Goal: Transaction & Acquisition: Book appointment/travel/reservation

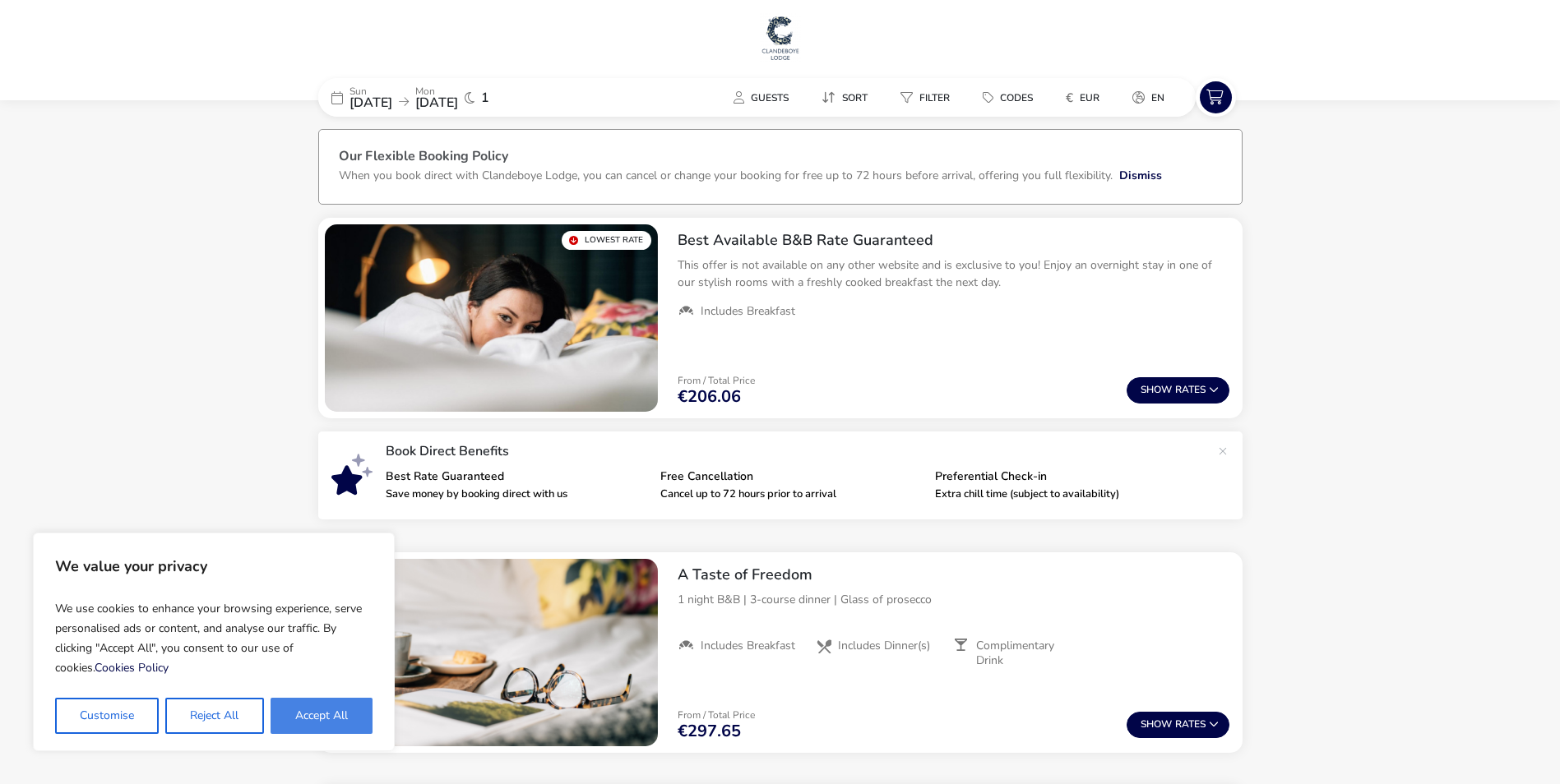
click at [305, 711] on button "Accept All" at bounding box center [321, 715] width 102 height 36
checkbox input "true"
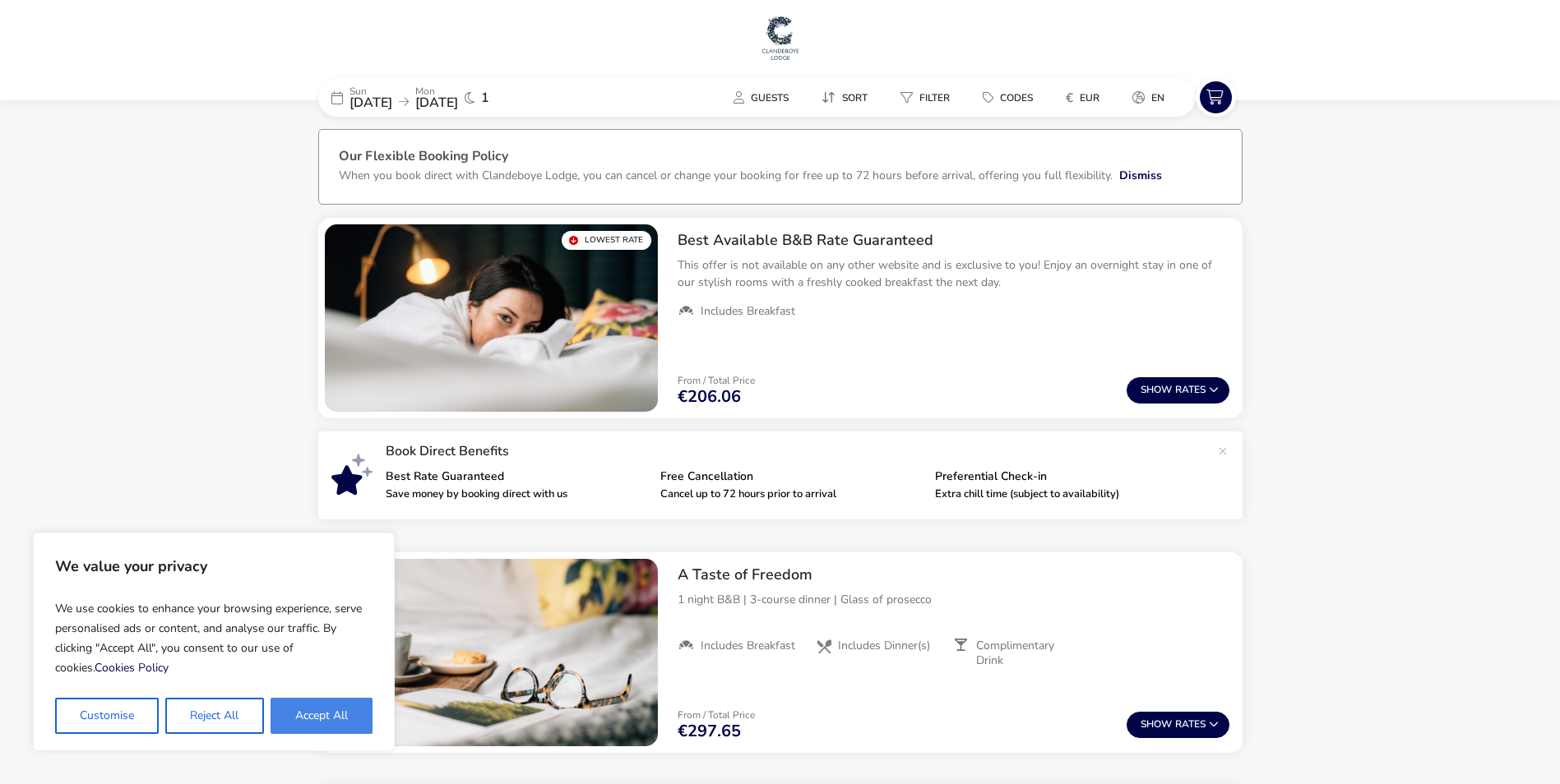
checkbox input "true"
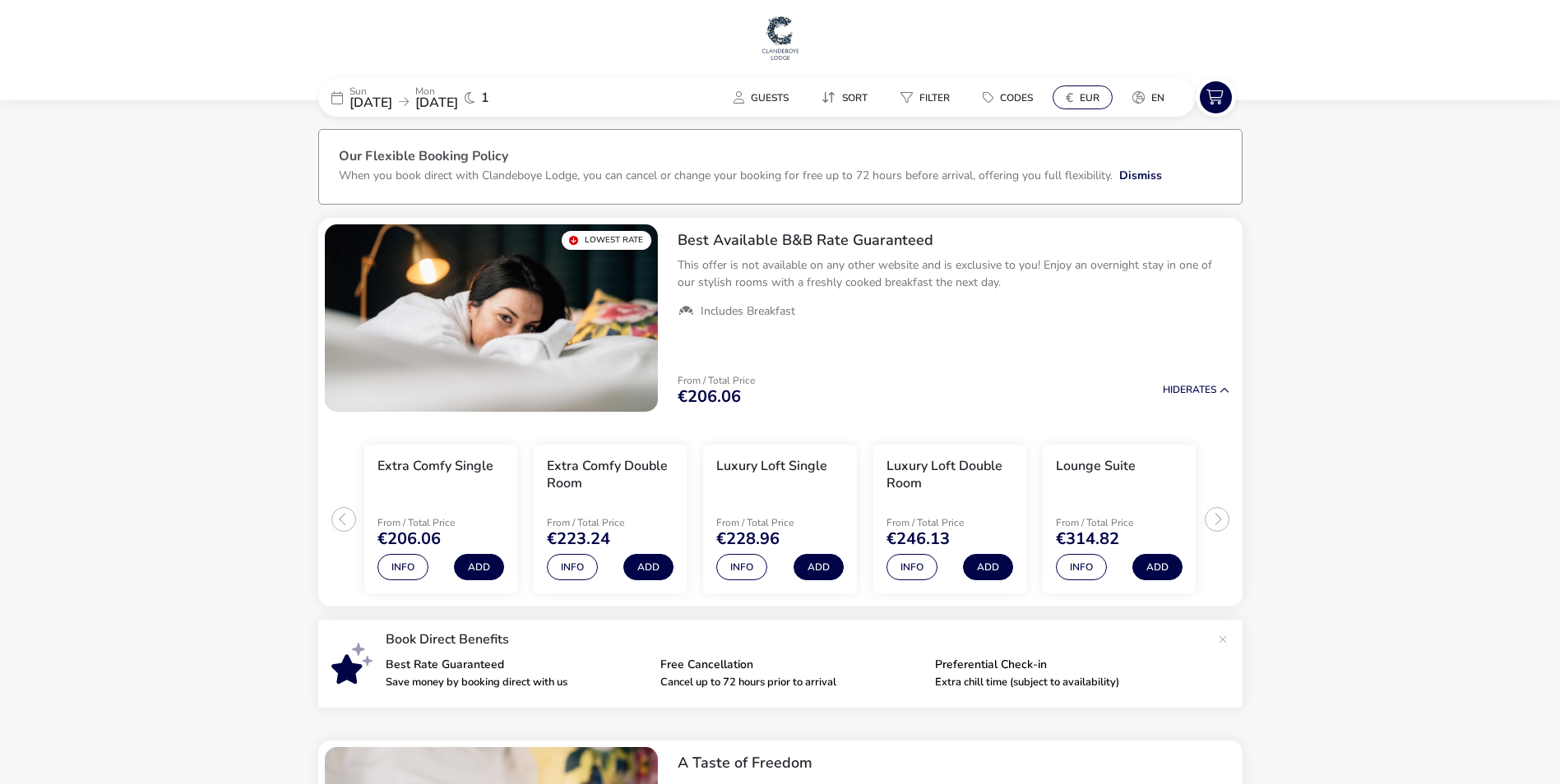
click at [1093, 102] on span "EUR" at bounding box center [1089, 98] width 20 height 13
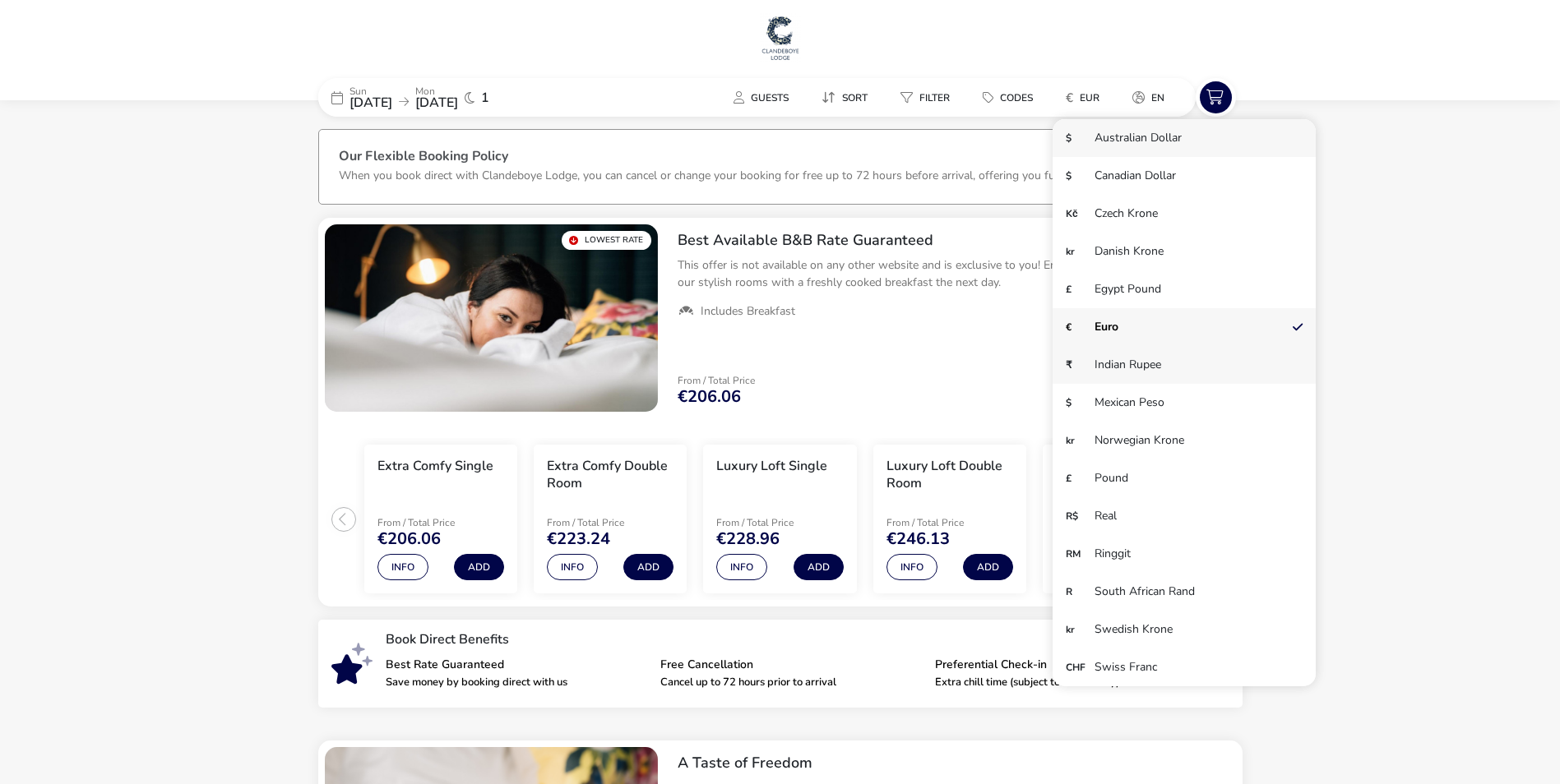
scroll to position [82, 0]
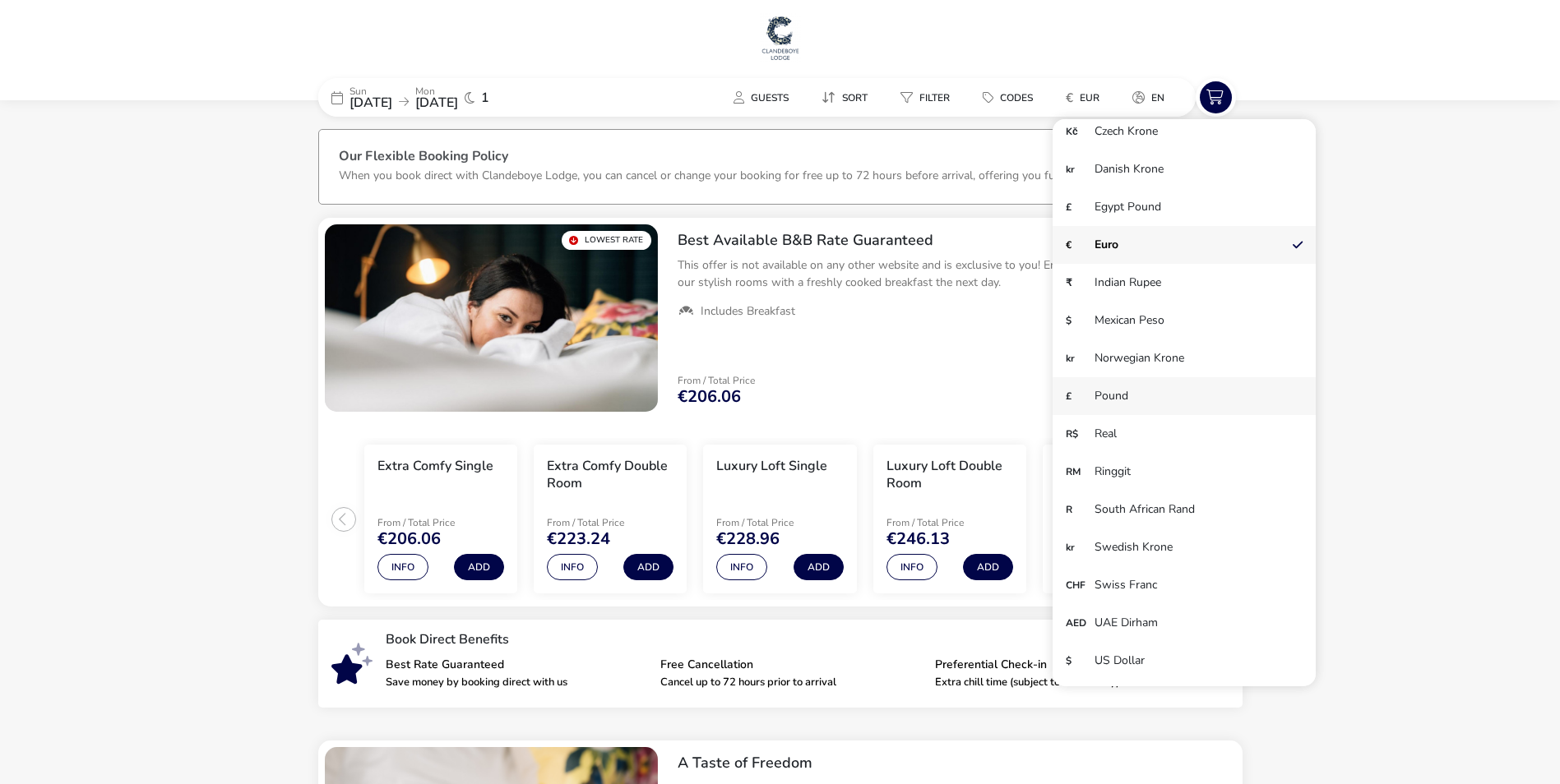
click at [1153, 390] on li "£ Pound" at bounding box center [1184, 396] width 263 height 38
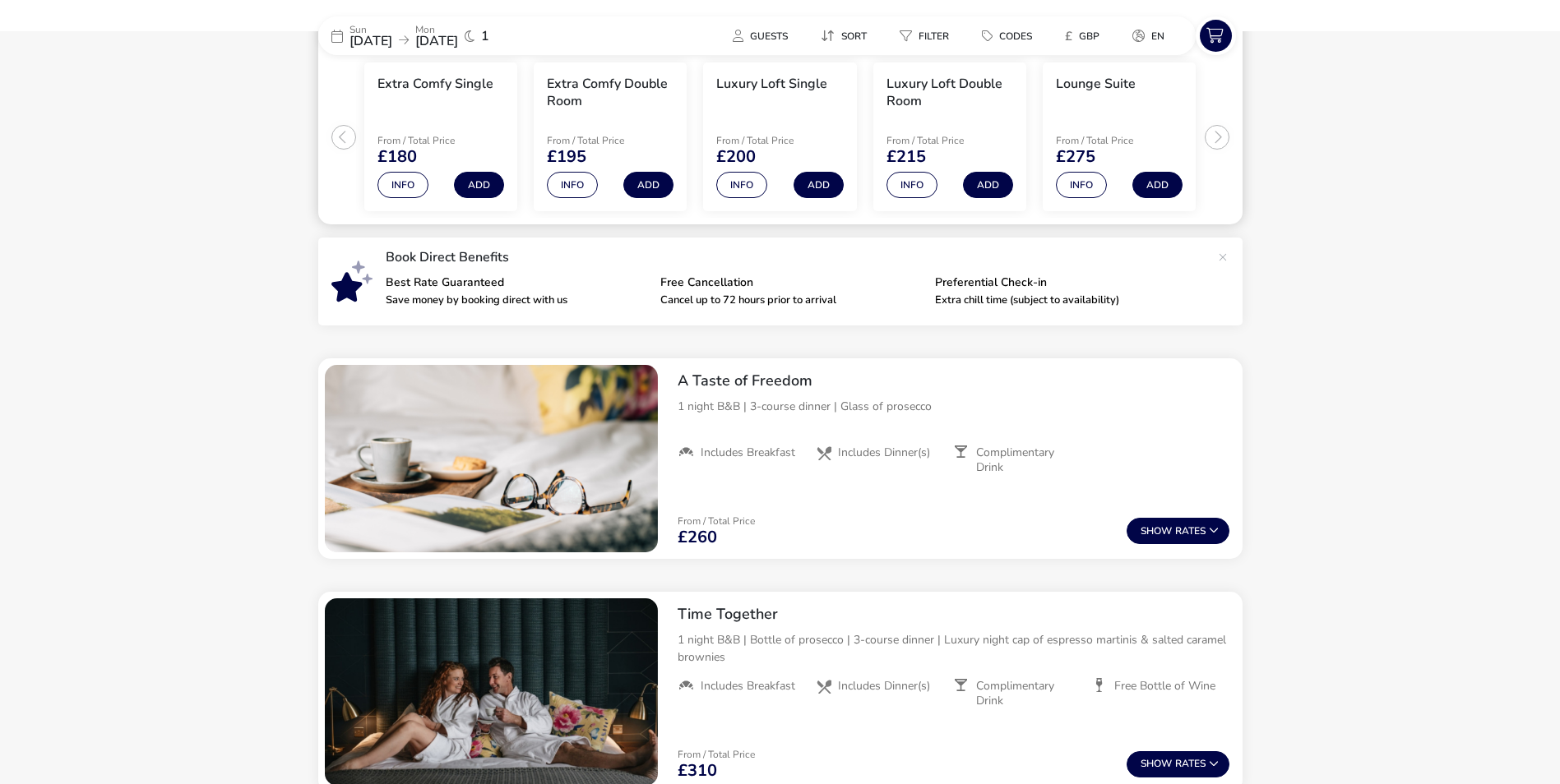
scroll to position [411, 0]
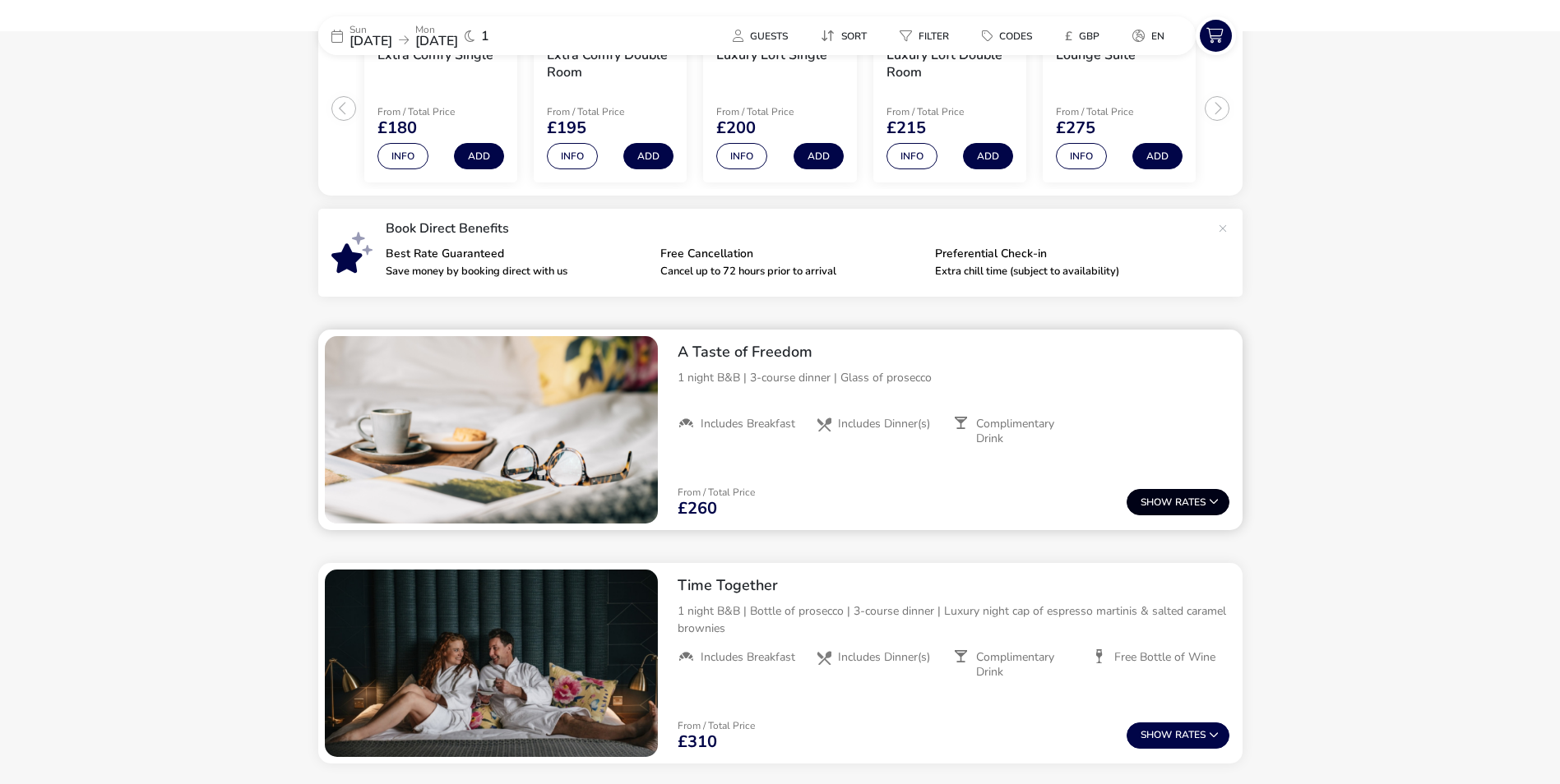
click at [1186, 503] on button "Show Rates" at bounding box center [1178, 501] width 103 height 26
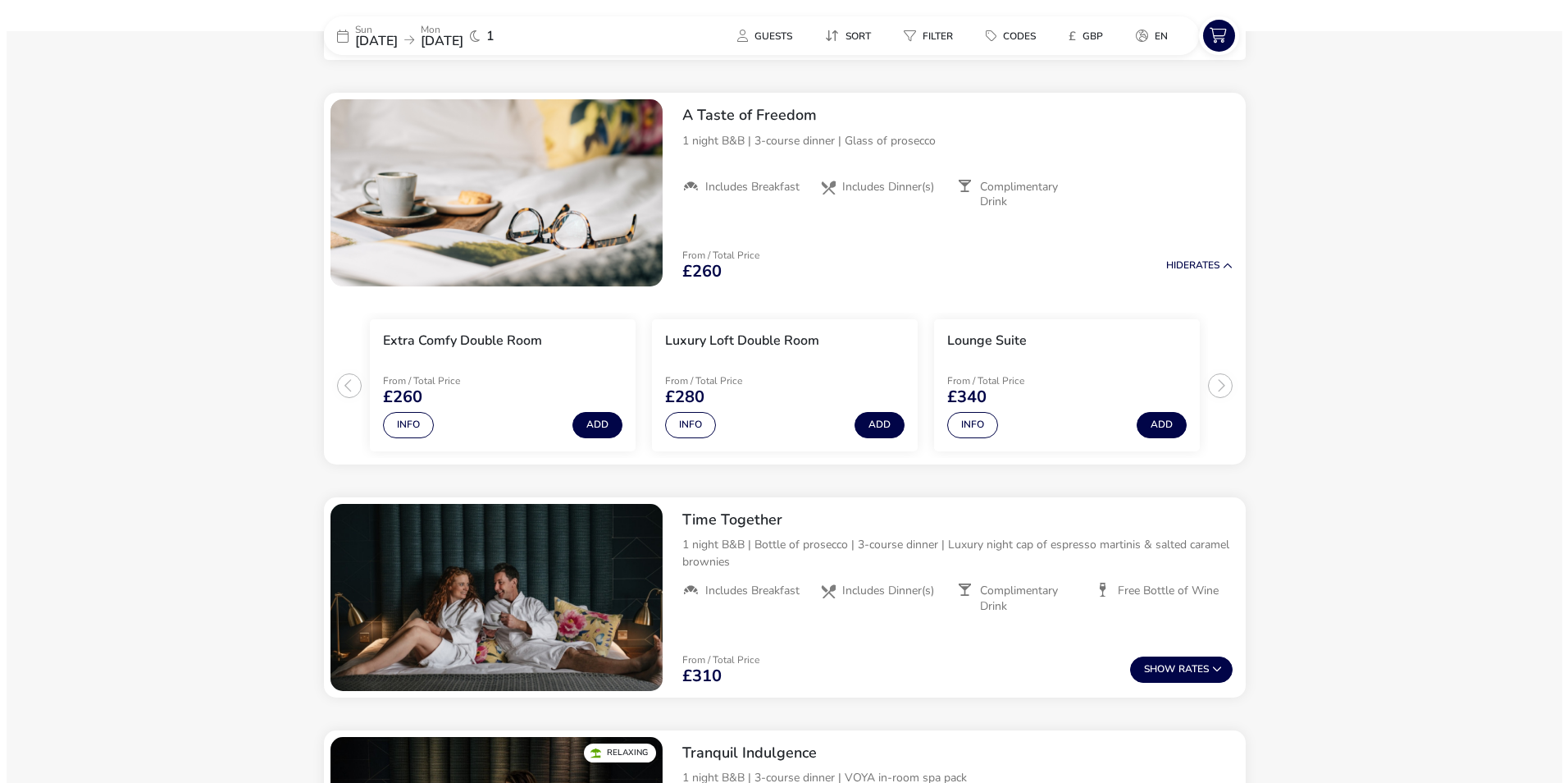
scroll to position [657, 0]
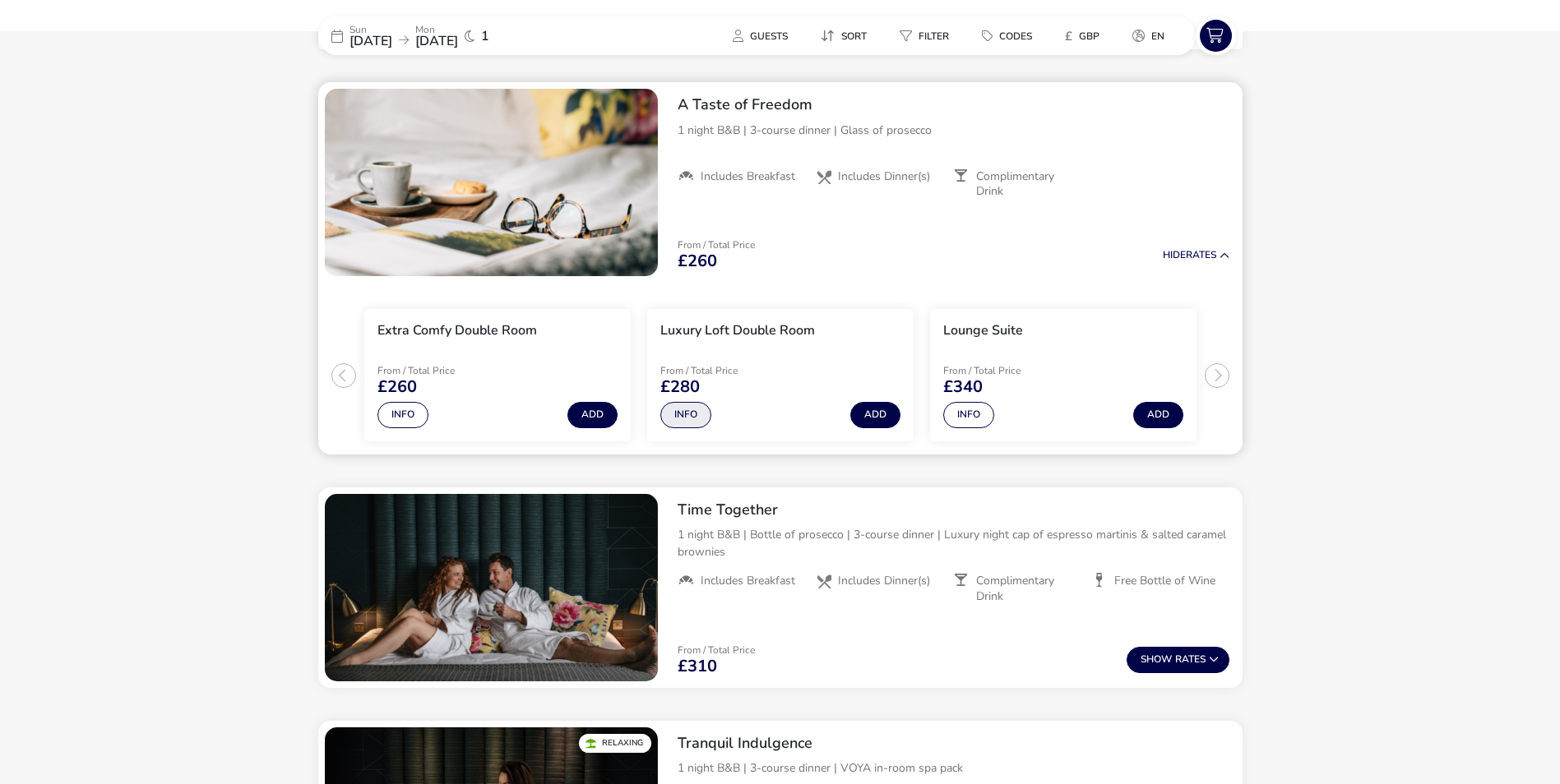
click at [678, 414] on button "Info" at bounding box center [685, 414] width 51 height 26
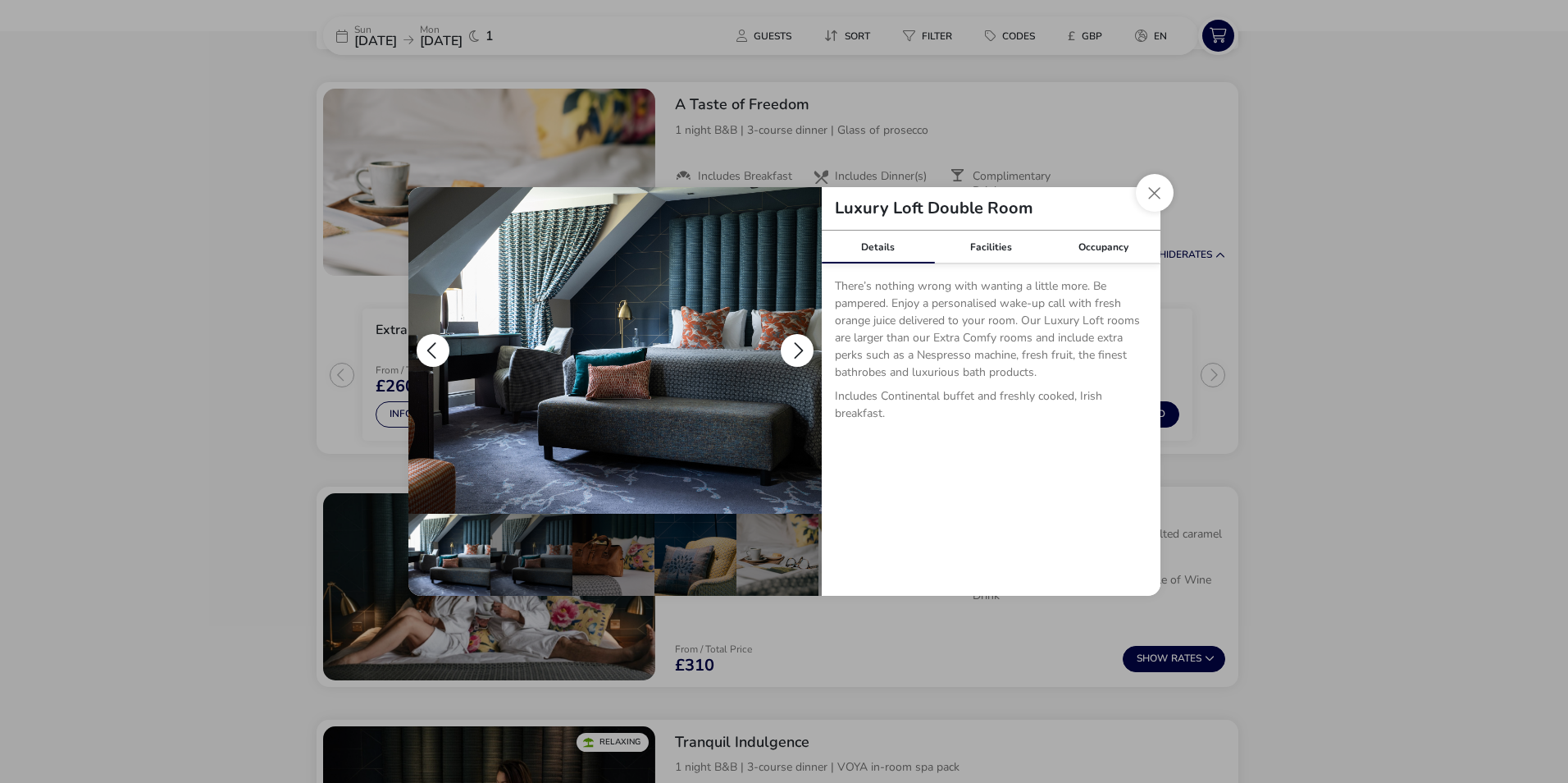
click at [796, 343] on button "details" at bounding box center [797, 350] width 33 height 33
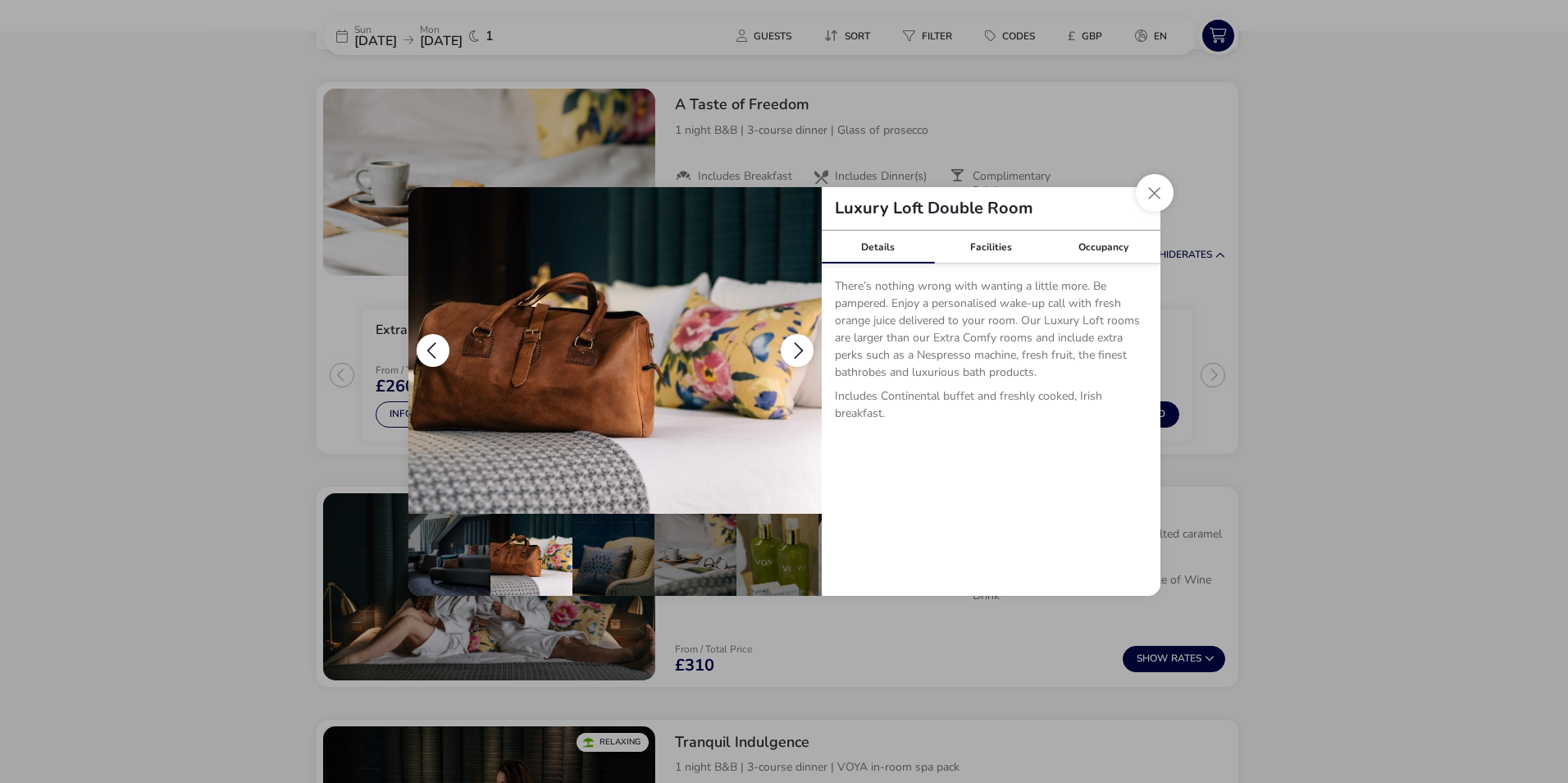
click at [796, 343] on button "details" at bounding box center [797, 350] width 33 height 33
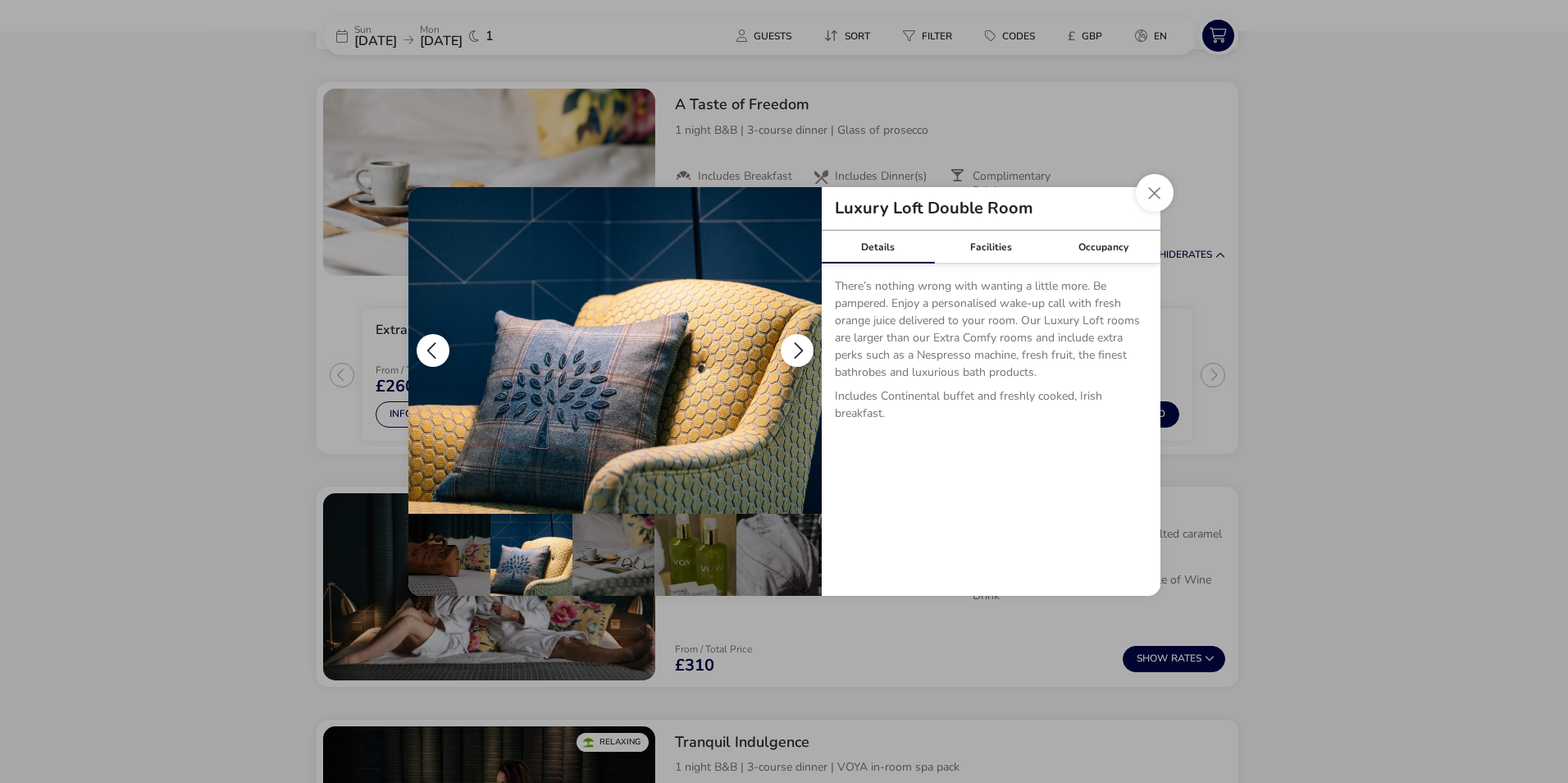
click at [796, 343] on button "details" at bounding box center [797, 350] width 33 height 33
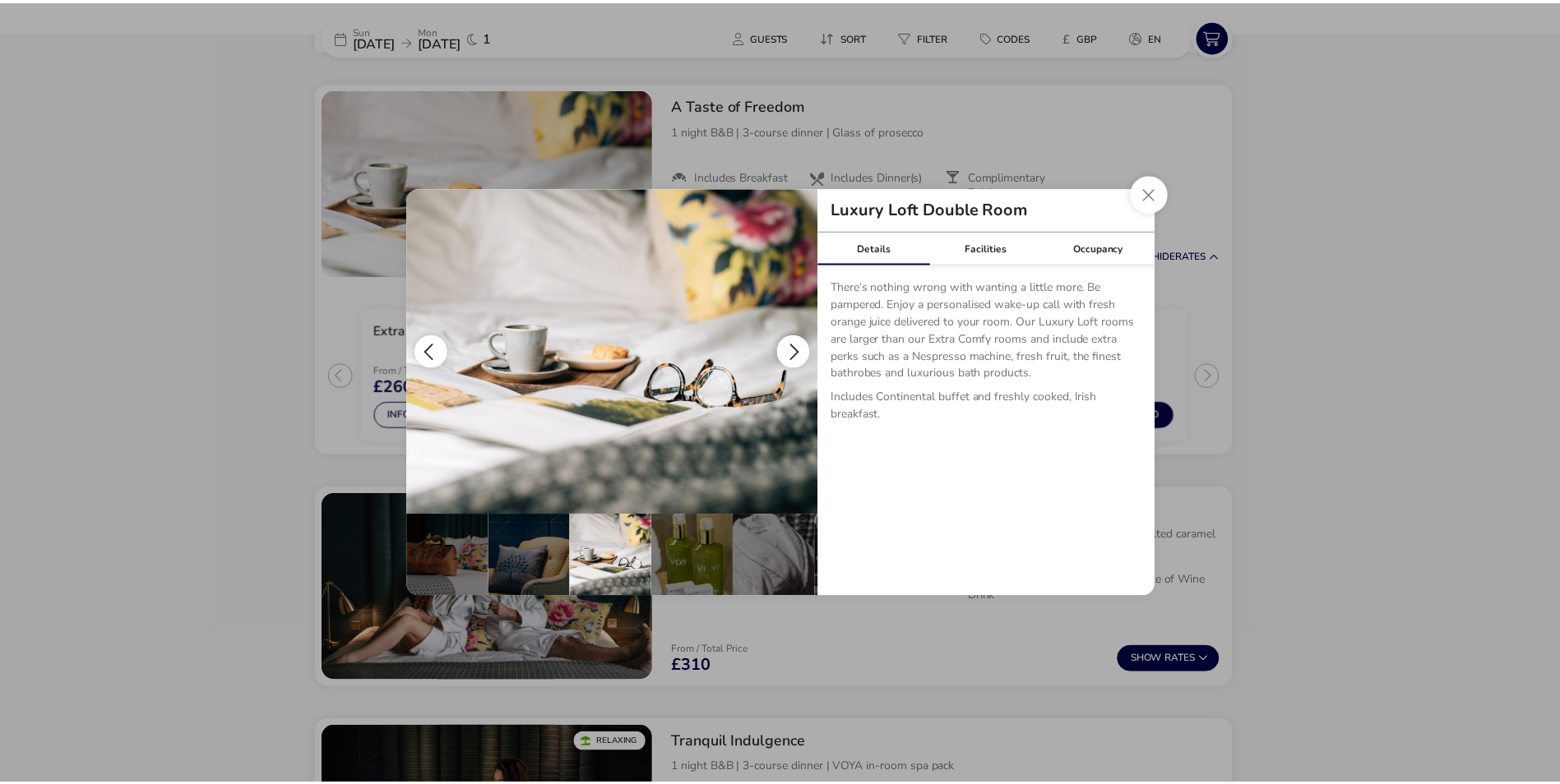
scroll to position [0, 246]
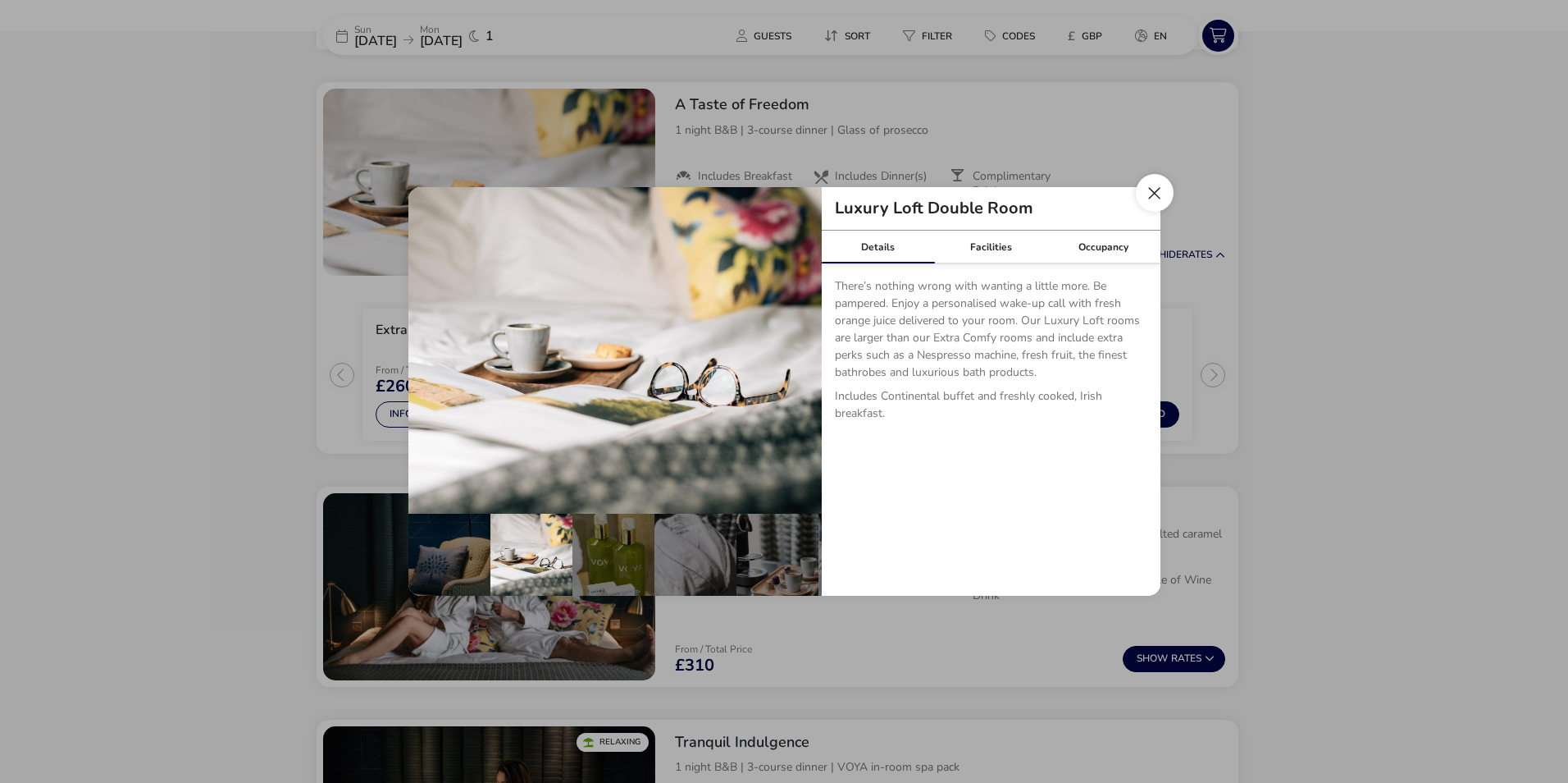
click at [1154, 198] on button "Close dialog" at bounding box center [1155, 193] width 38 height 38
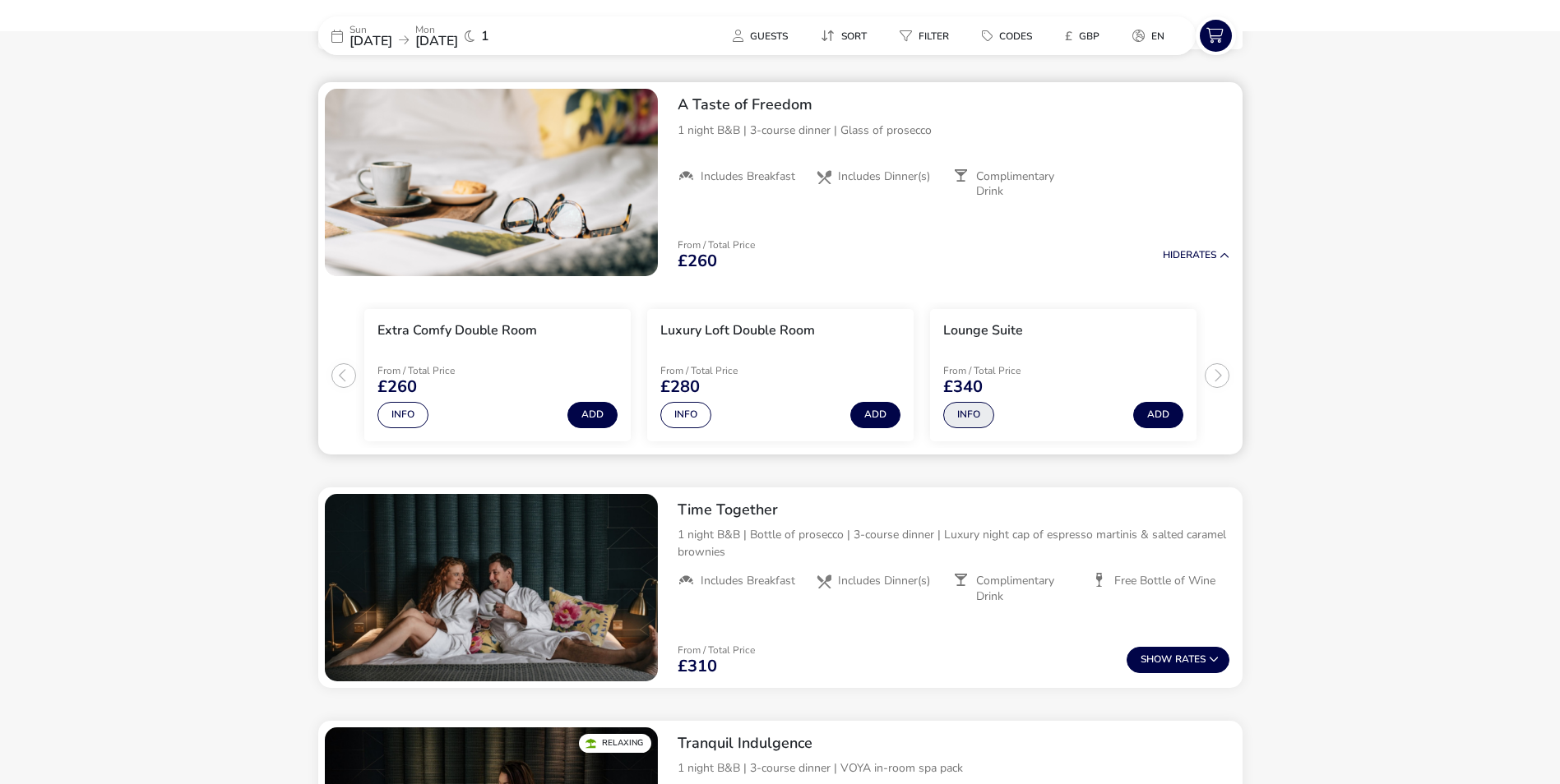
click at [981, 418] on button "Info" at bounding box center [968, 414] width 51 height 26
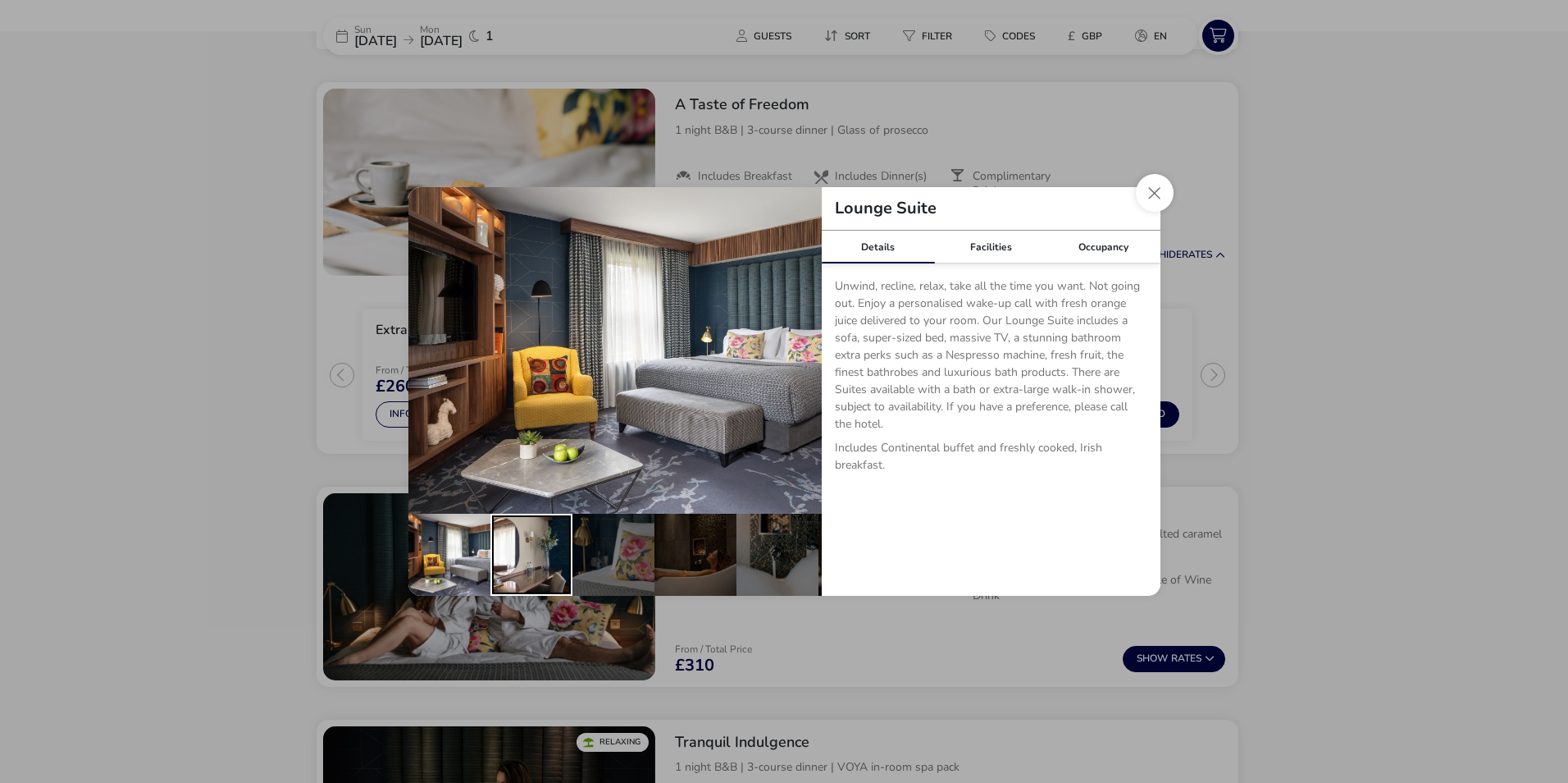
click at [550, 542] on div "details" at bounding box center [532, 555] width 82 height 82
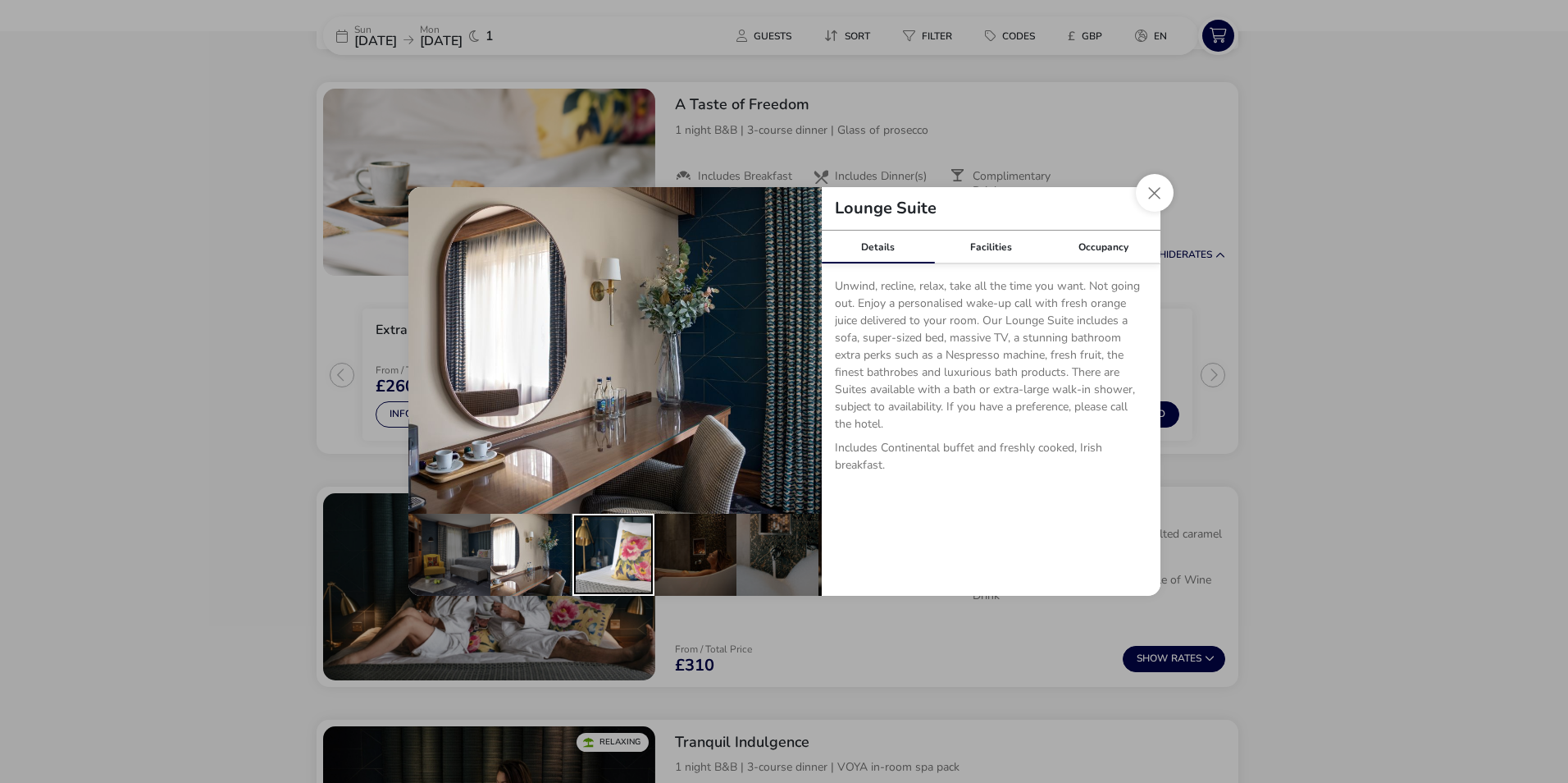
click at [629, 543] on div "details" at bounding box center [614, 555] width 82 height 82
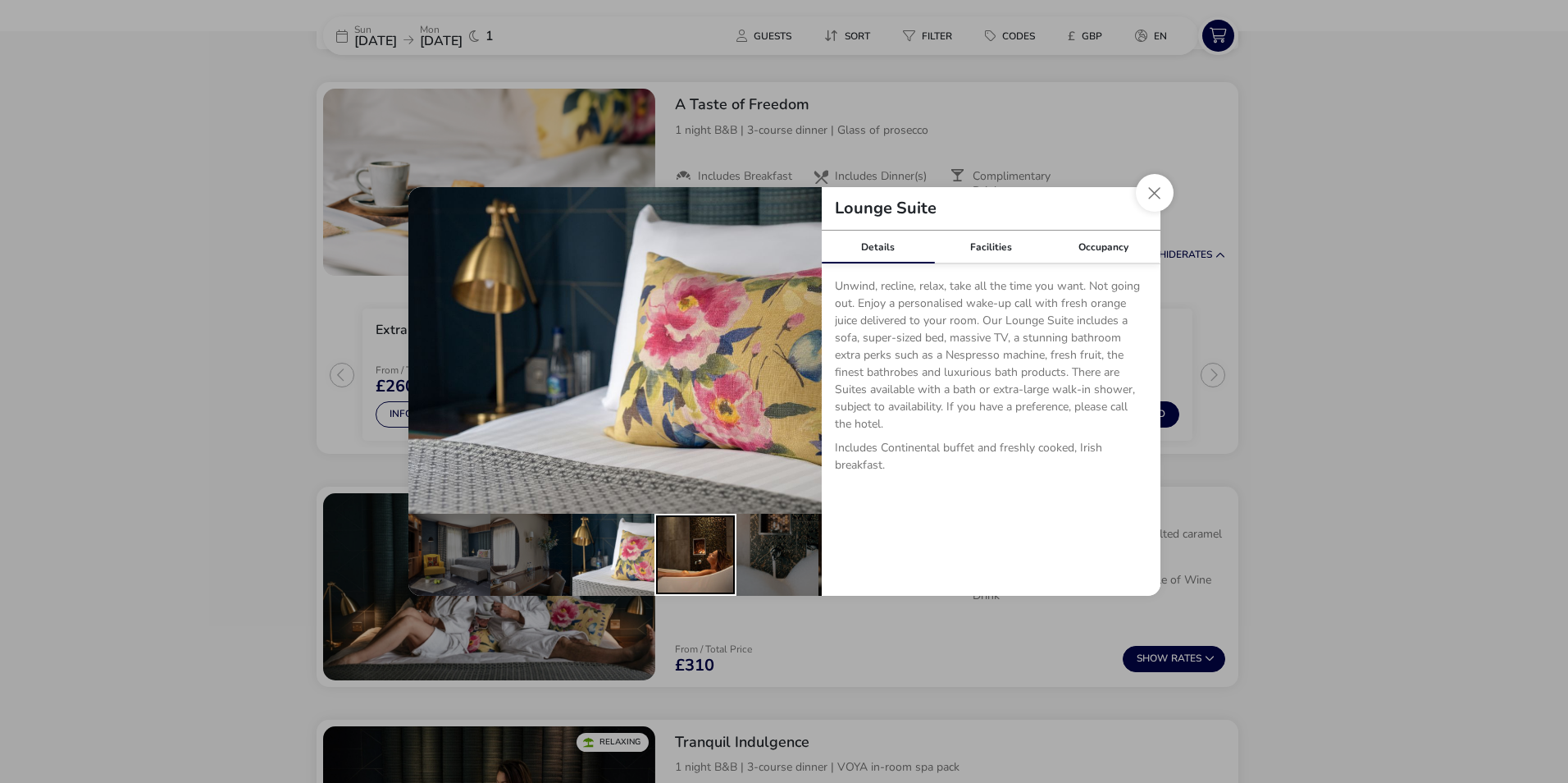
click at [708, 559] on div "details" at bounding box center [696, 555] width 82 height 82
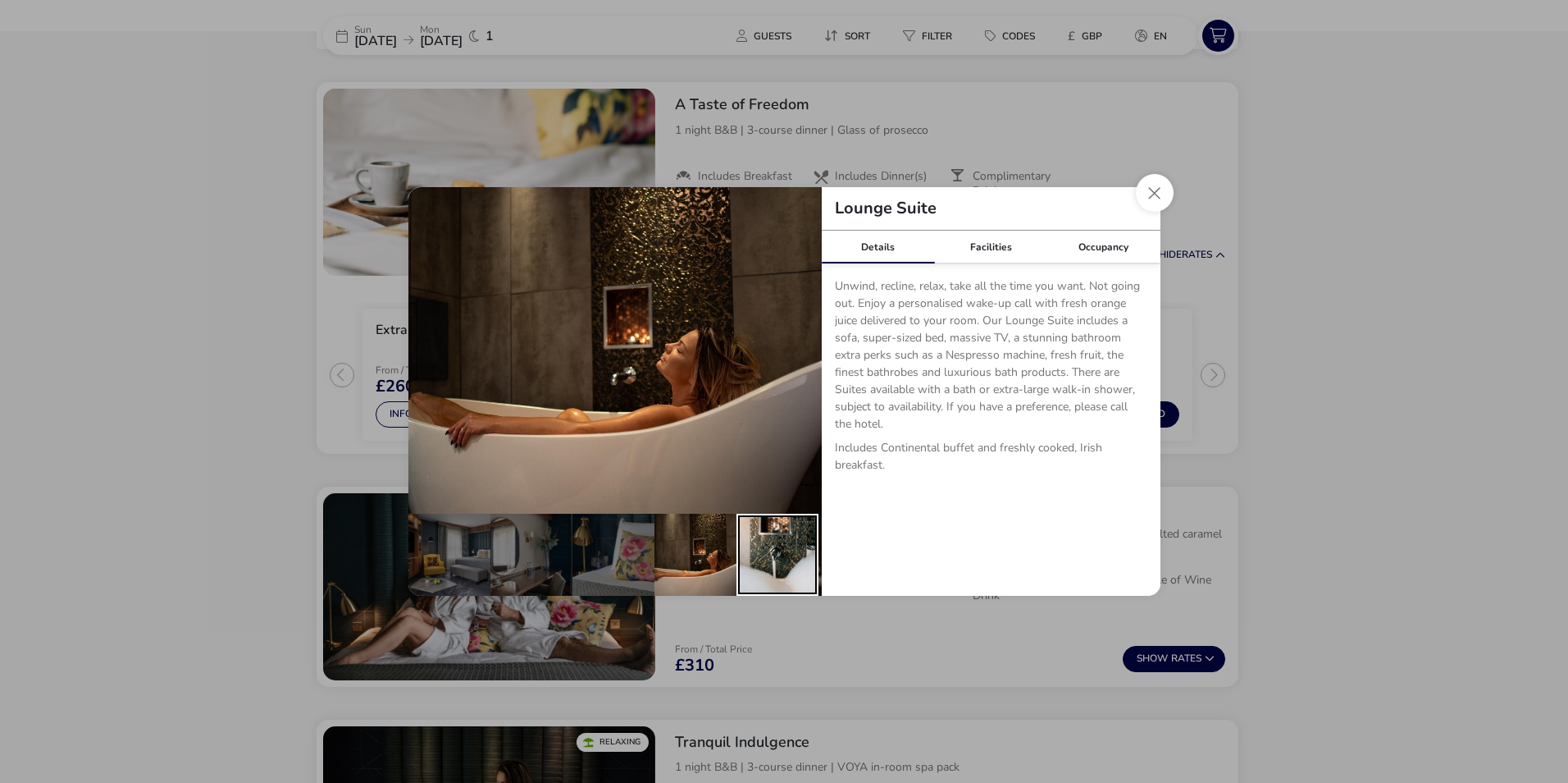
click at [770, 560] on div "details" at bounding box center [777, 555] width 82 height 82
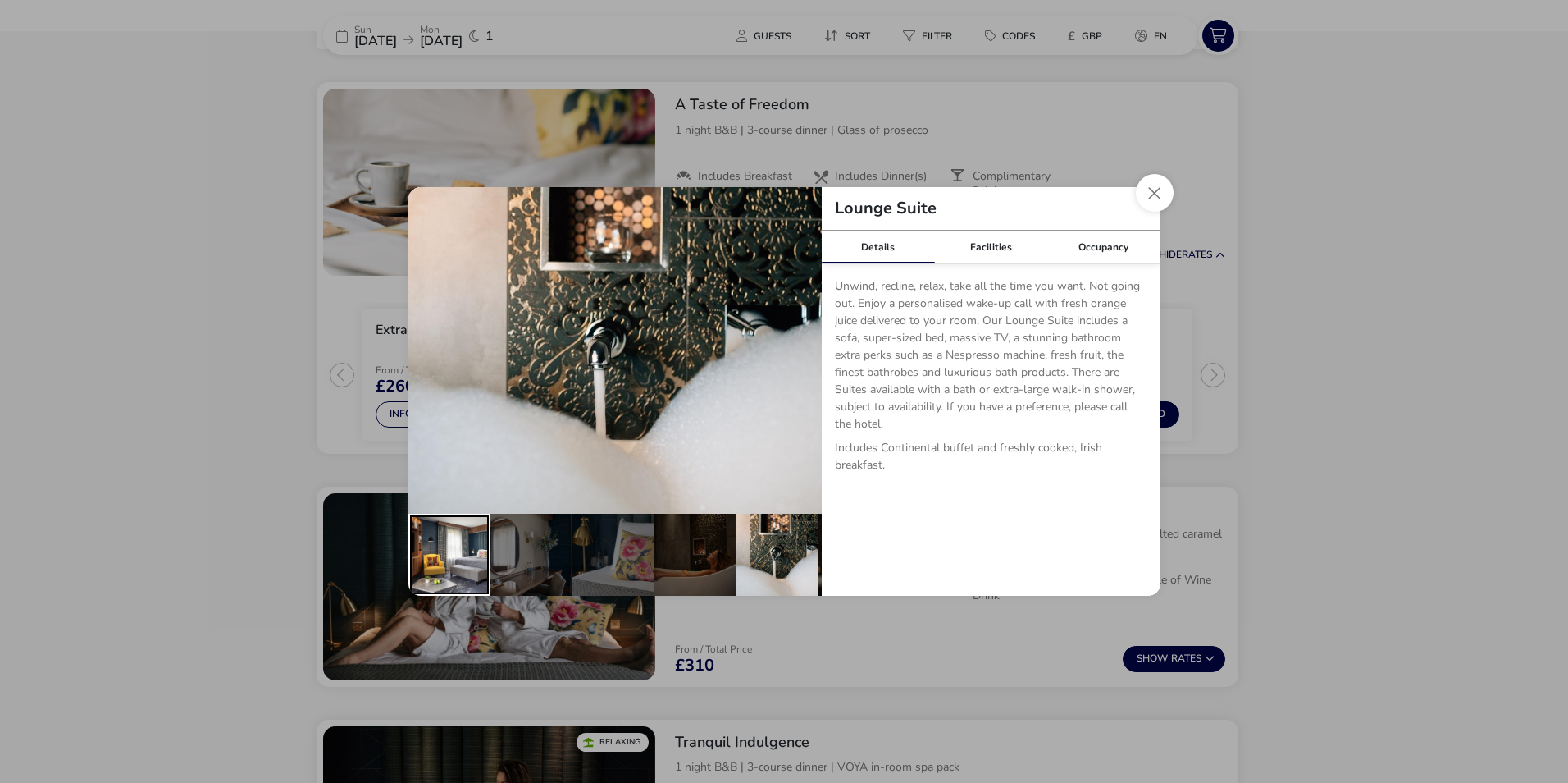
click at [469, 559] on div "details" at bounding box center [449, 555] width 82 height 82
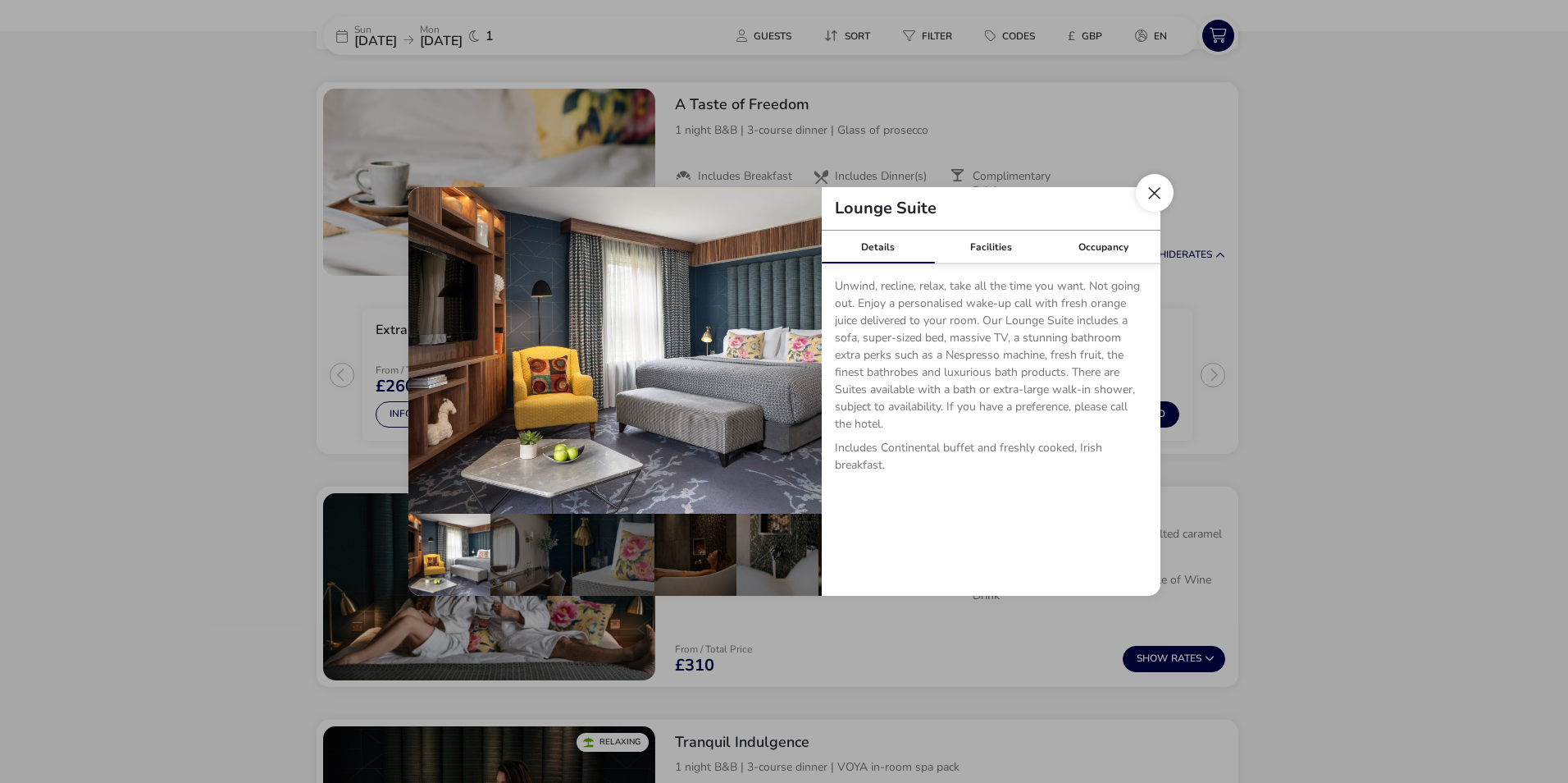
click at [1156, 192] on button "Close dialog" at bounding box center [1155, 193] width 38 height 38
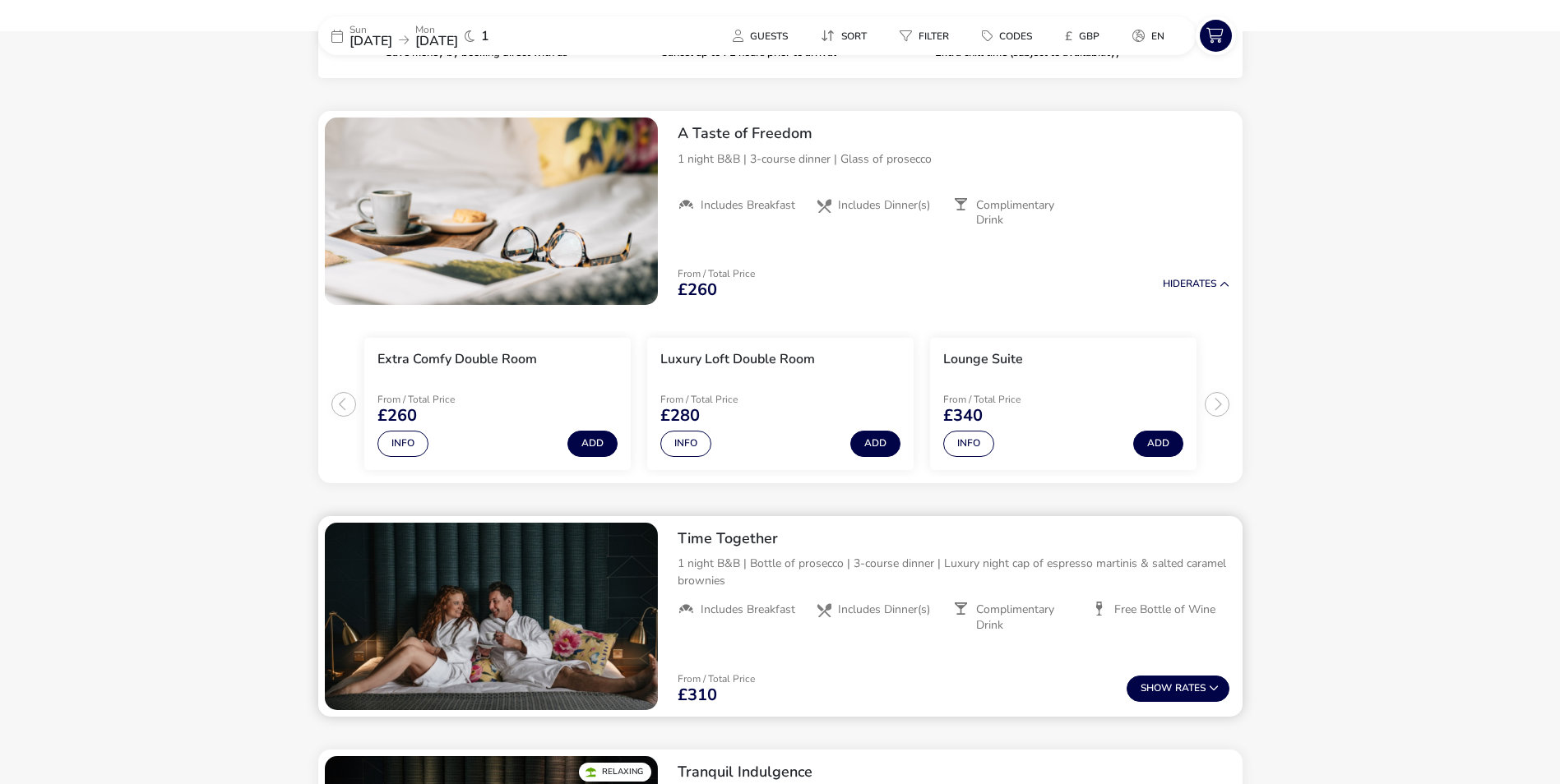
scroll to position [658, 0]
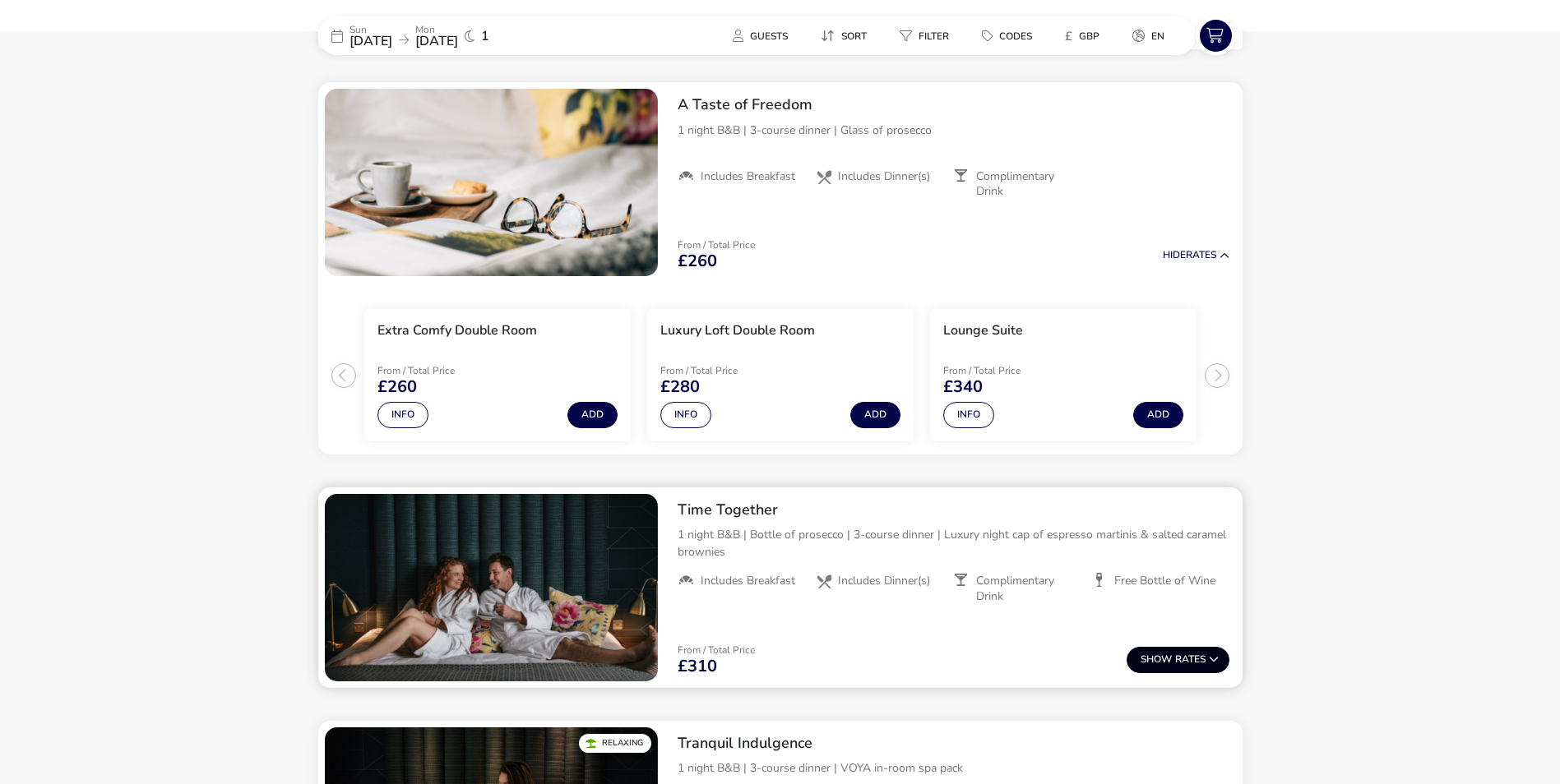
click at [1204, 653] on button "Show Rates" at bounding box center [1178, 660] width 103 height 26
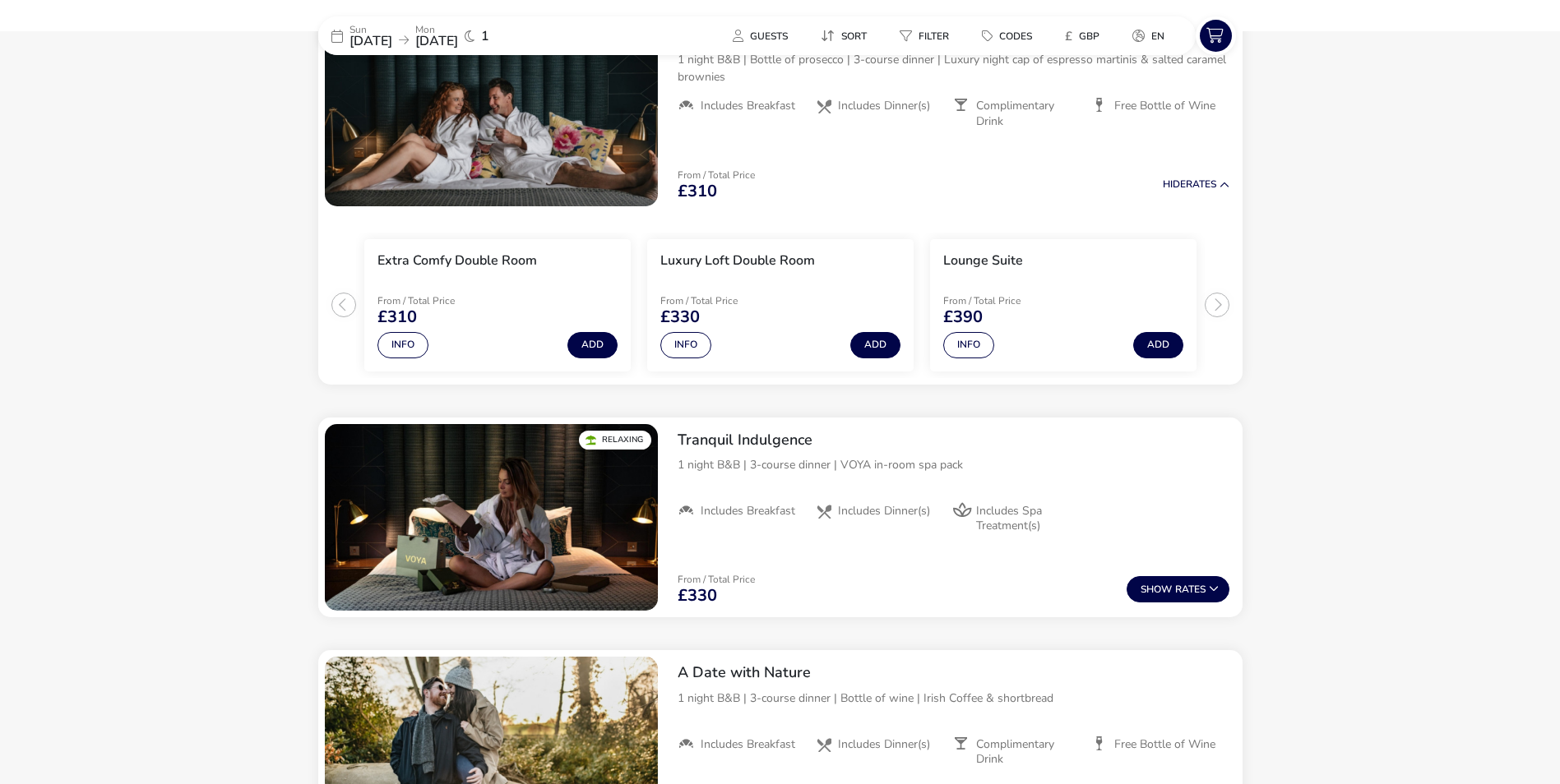
scroll to position [1228, 0]
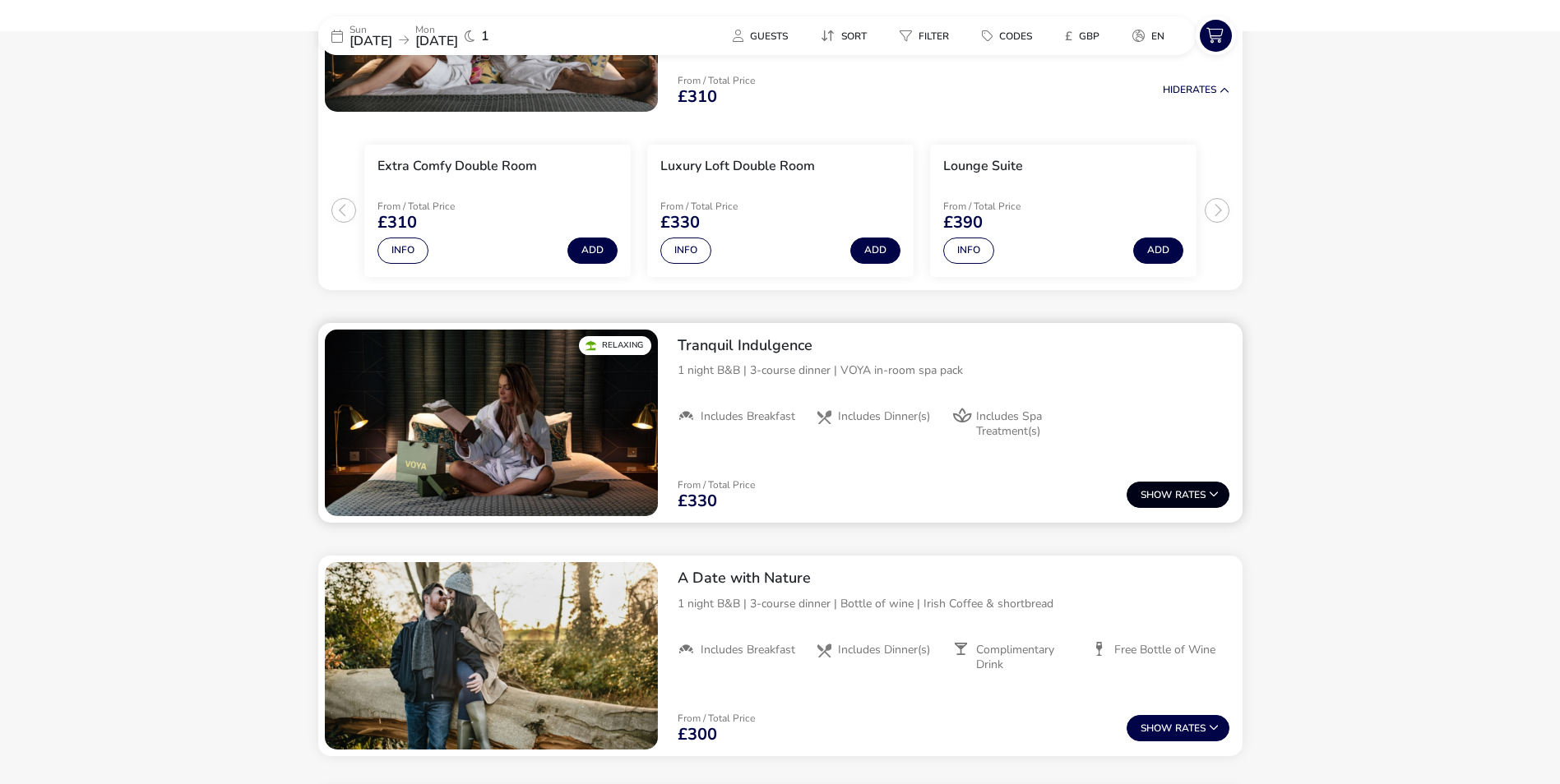
click at [1192, 494] on button "Show Rates" at bounding box center [1178, 494] width 103 height 26
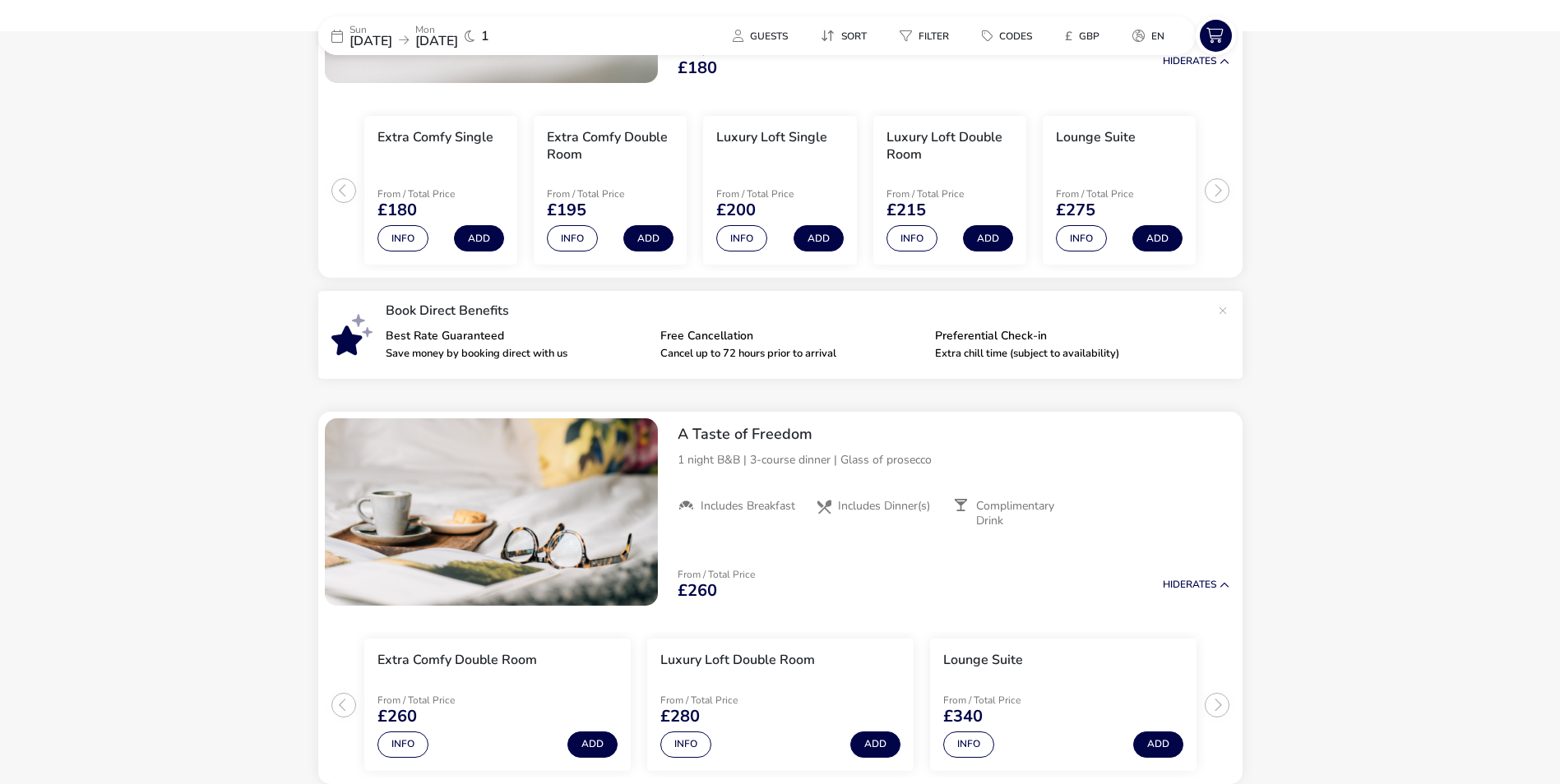
scroll to position [0, 0]
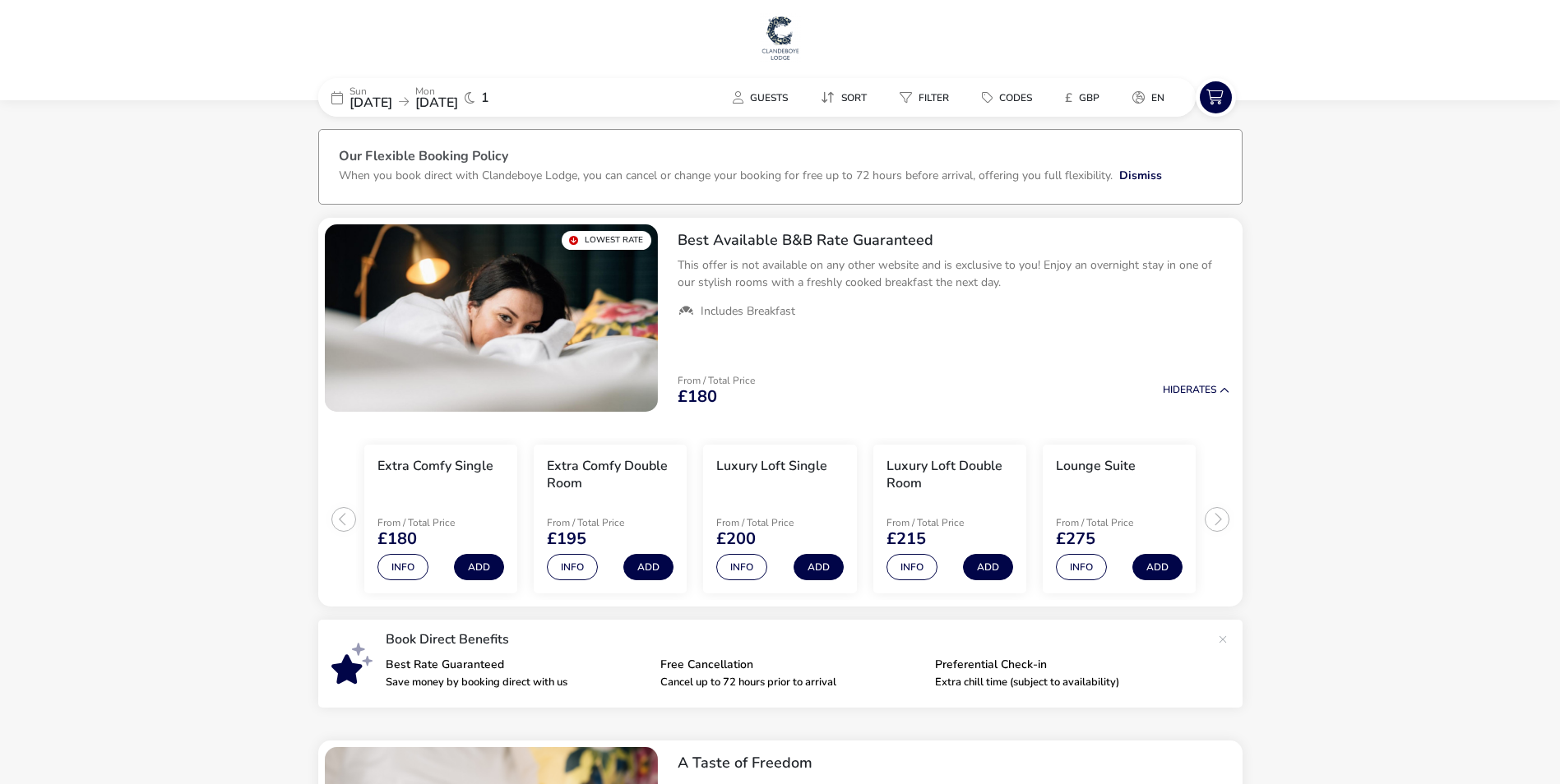
click at [784, 37] on img at bounding box center [780, 38] width 41 height 49
